Goal: Information Seeking & Learning: Learn about a topic

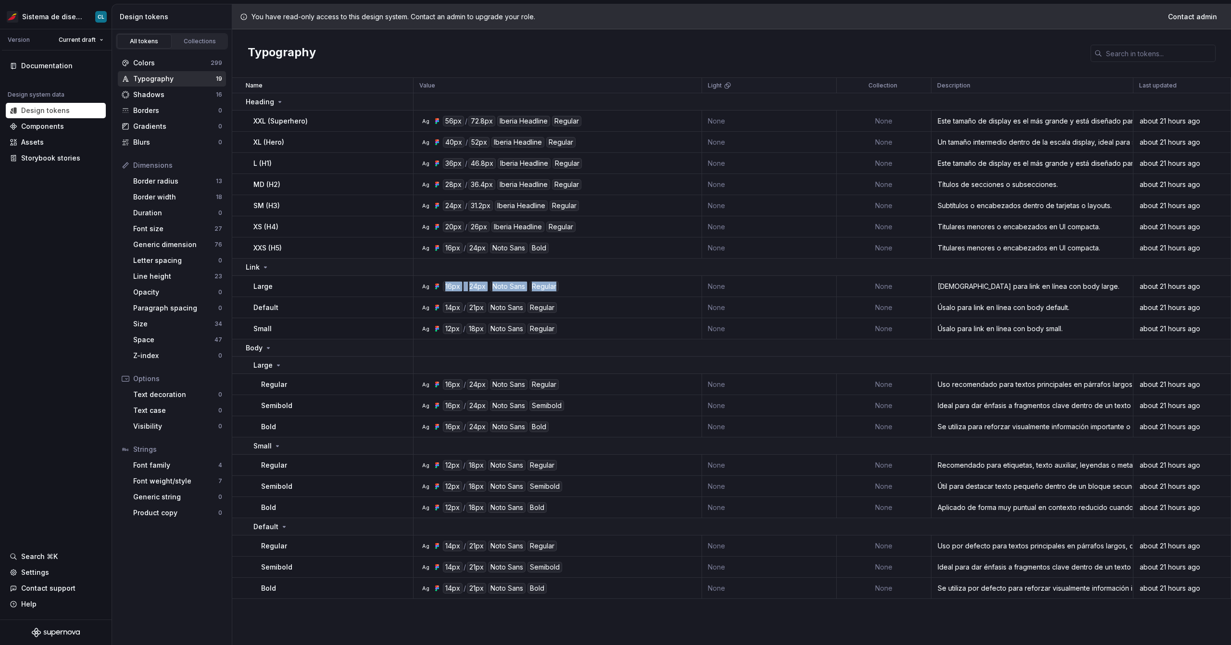
drag, startPoint x: 437, startPoint y: 286, endPoint x: 582, endPoint y: 288, distance: 144.8
click at [582, 288] on div "Ag 16px / 24px [PERSON_NAME] Sans Regular" at bounding box center [560, 286] width 281 height 11
drag, startPoint x: 251, startPoint y: 385, endPoint x: 571, endPoint y: 391, distance: 320.4
click at [571, 391] on tr "Regular Ag 16px / 24px [PERSON_NAME] Sans Regular None None Uso recomendado par…" at bounding box center [731, 384] width 999 height 21
click at [83, 17] on html "Sistema de diseño Iberia CL Version Current draft Documentation Design system d…" at bounding box center [615, 322] width 1231 height 645
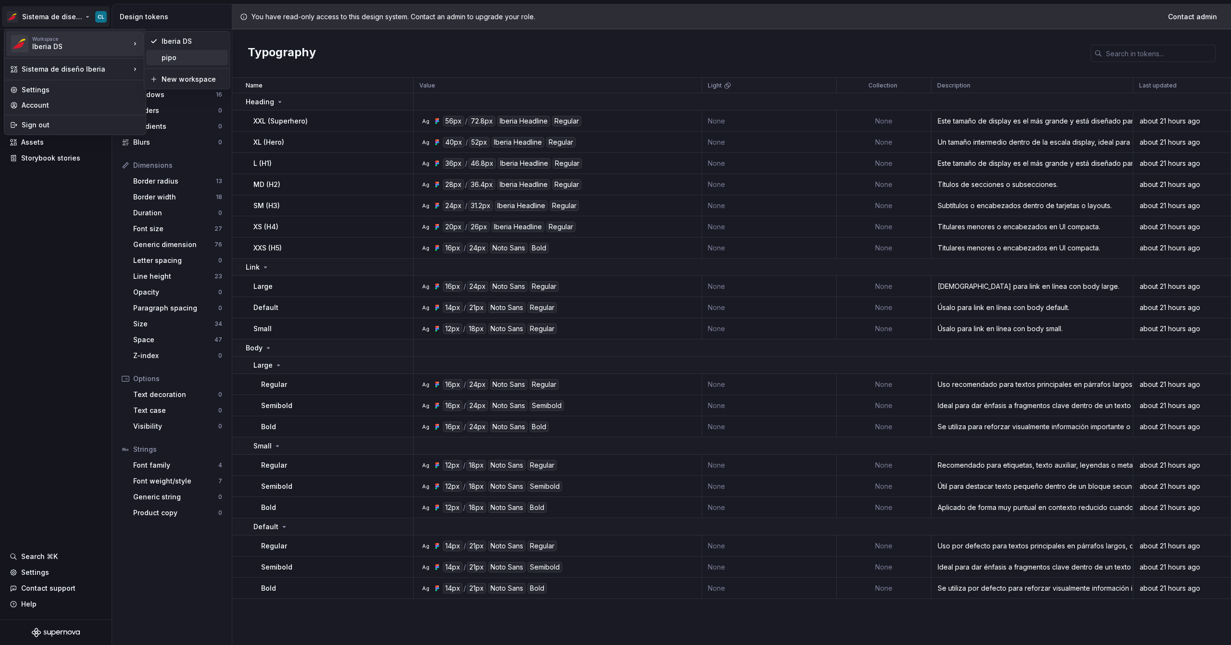
click at [171, 59] on div "pipo" at bounding box center [193, 58] width 63 height 10
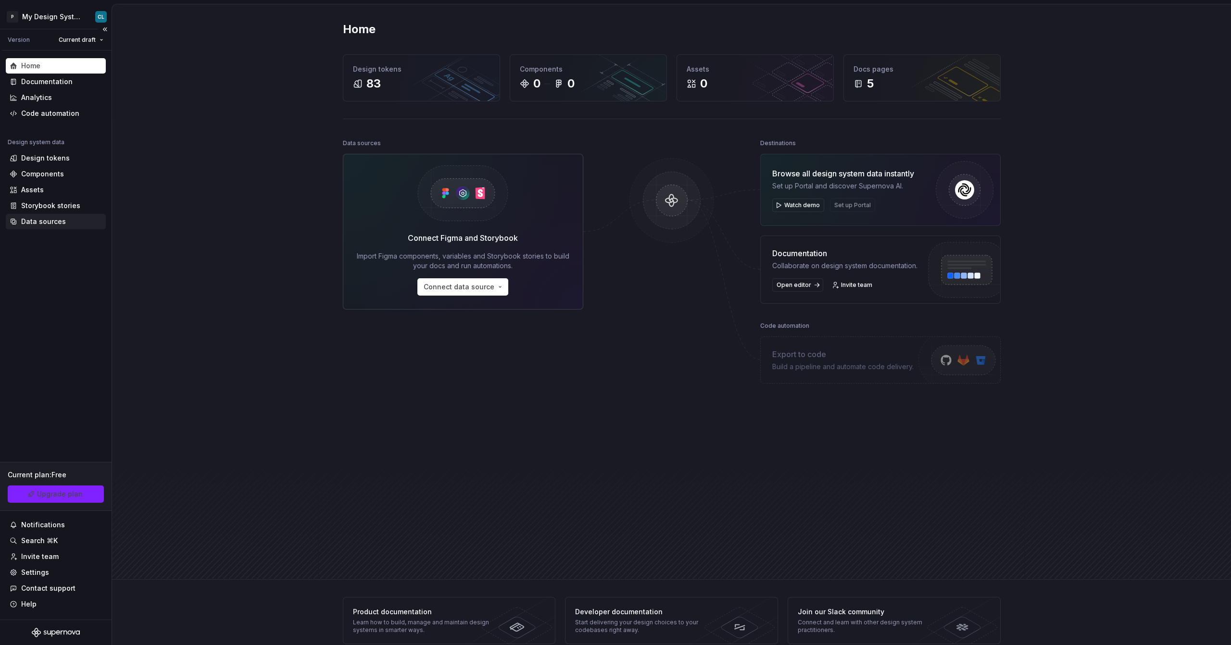
click at [47, 223] on div "Data sources" at bounding box center [43, 222] width 45 height 10
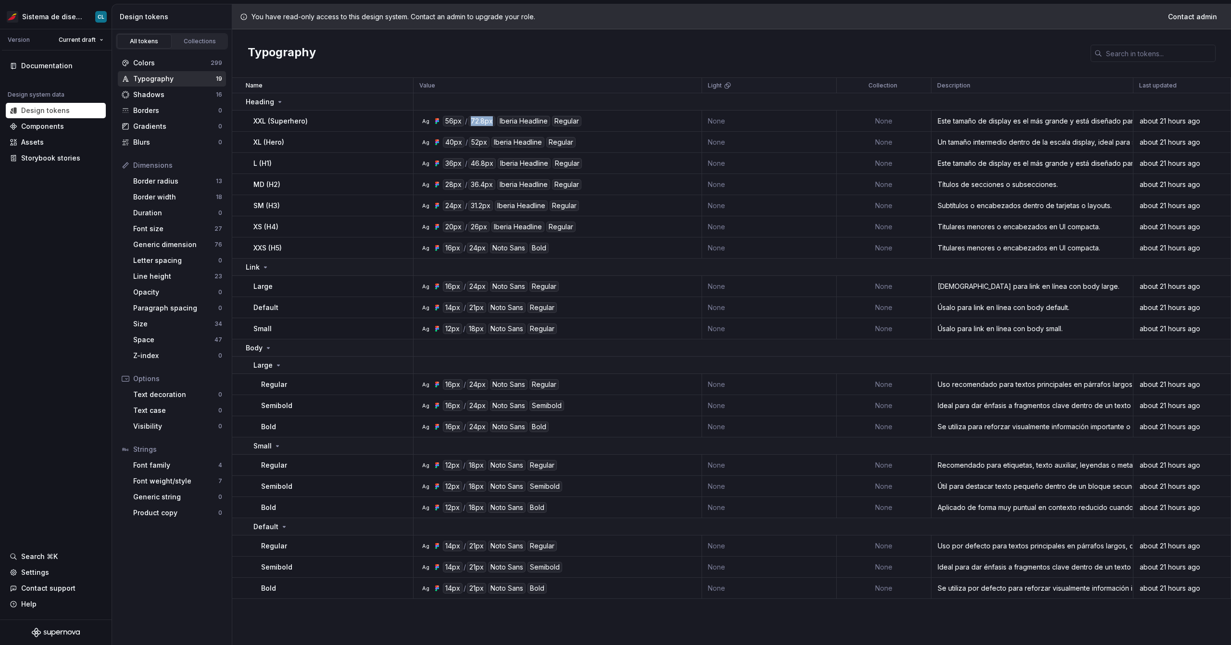
drag, startPoint x: 469, startPoint y: 121, endPoint x: 490, endPoint y: 120, distance: 20.7
click at [490, 120] on div "72.8px" at bounding box center [481, 121] width 27 height 11
